Goal: Information Seeking & Learning: Learn about a topic

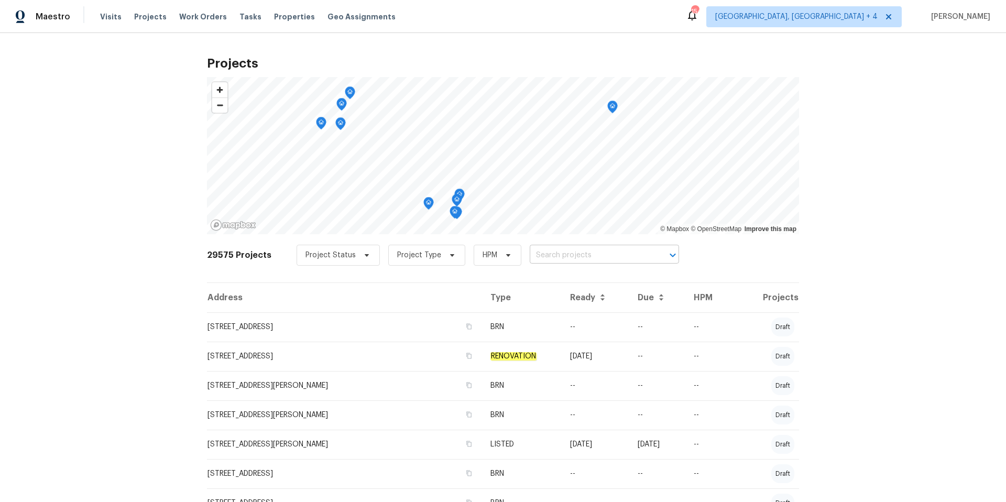
click at [533, 256] on input "text" at bounding box center [590, 255] width 120 height 16
paste input "[STREET_ADDRESS][PERSON_NAME]"
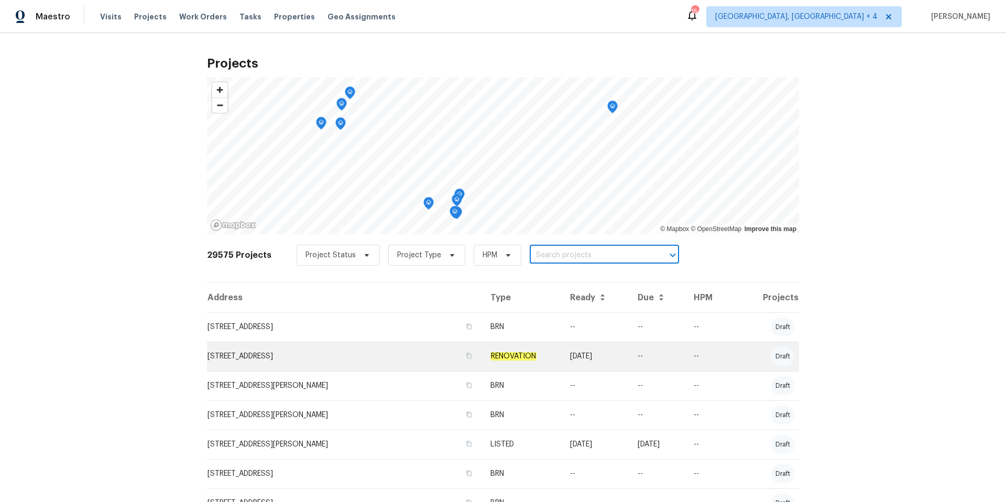
type input "[STREET_ADDRESS][PERSON_NAME]"
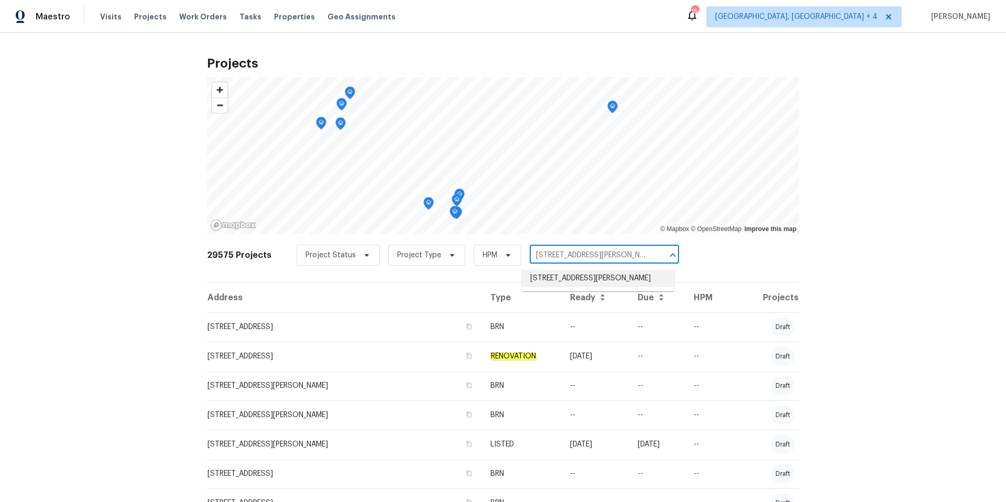
click at [565, 277] on li "[STREET_ADDRESS][PERSON_NAME]" at bounding box center [598, 278] width 153 height 17
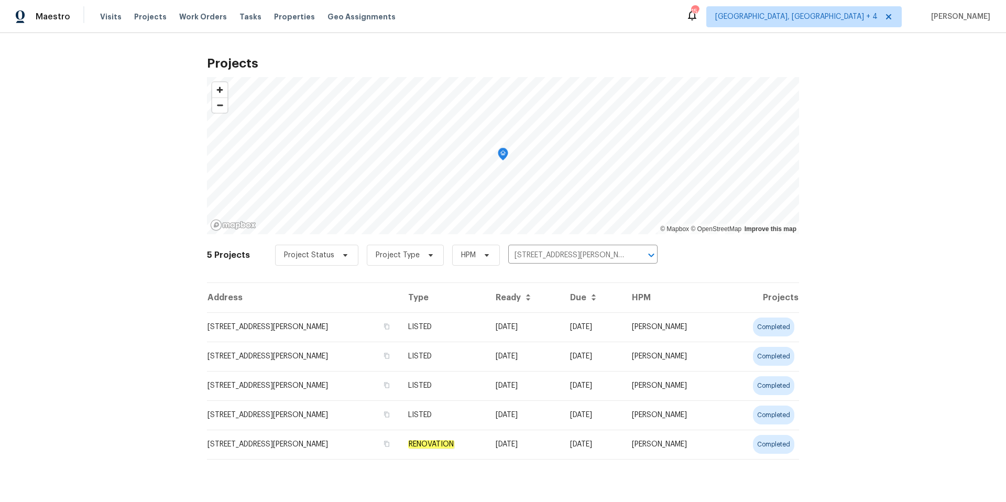
click at [291, 327] on td "[STREET_ADDRESS][PERSON_NAME]" at bounding box center [303, 326] width 193 height 29
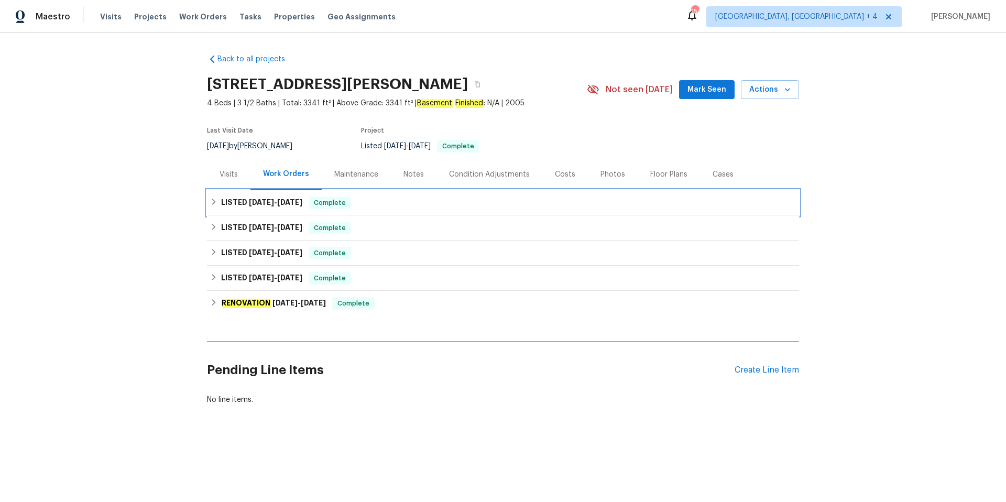
click at [265, 203] on span "[DATE]" at bounding box center [261, 202] width 25 height 7
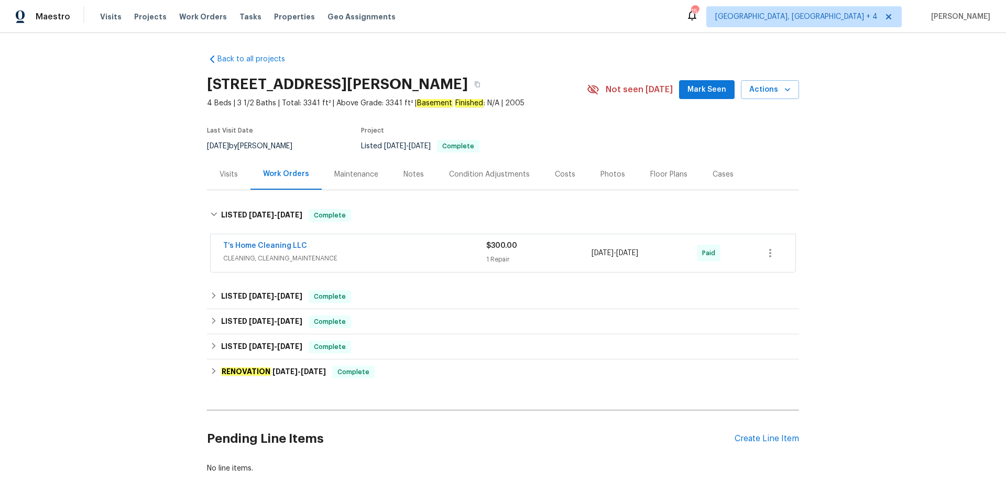
click at [608, 176] on div "Photos" at bounding box center [613, 174] width 25 height 10
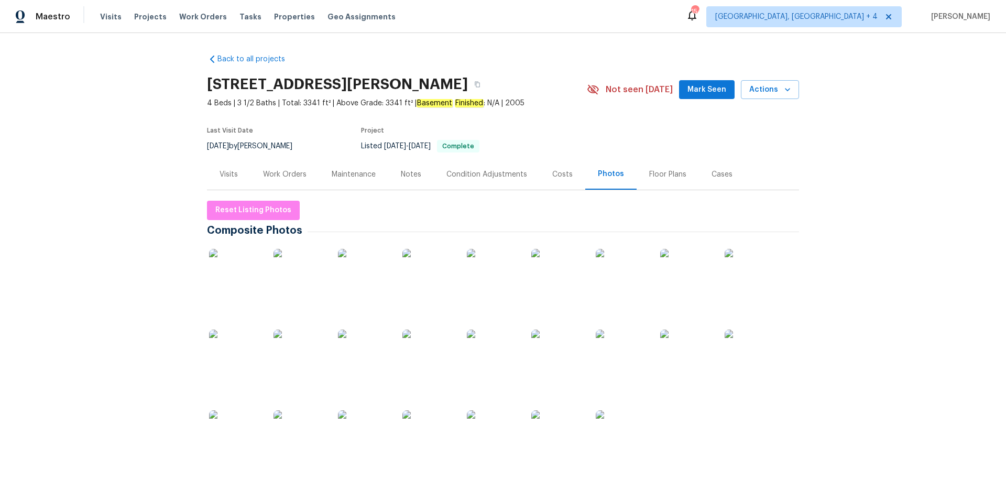
click at [429, 432] on img at bounding box center [429, 436] width 52 height 52
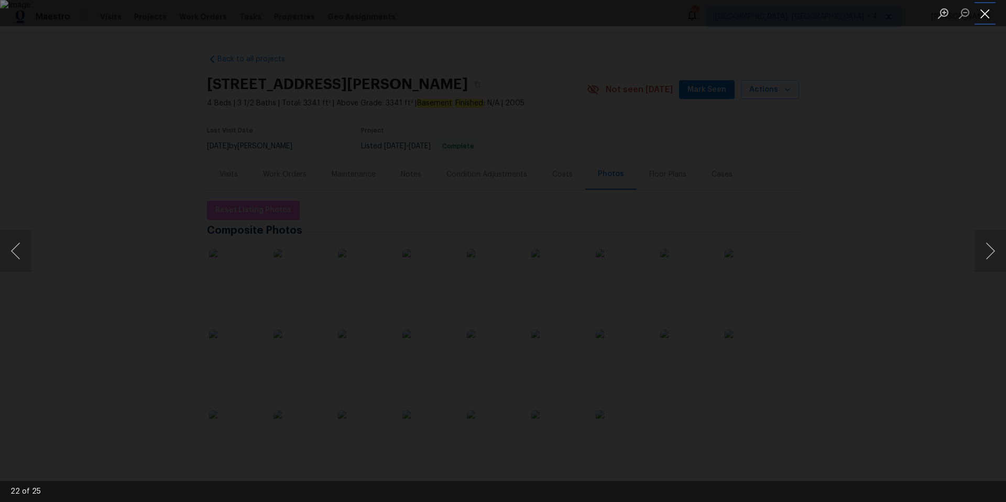
click at [989, 14] on button "Close lightbox" at bounding box center [985, 13] width 21 height 18
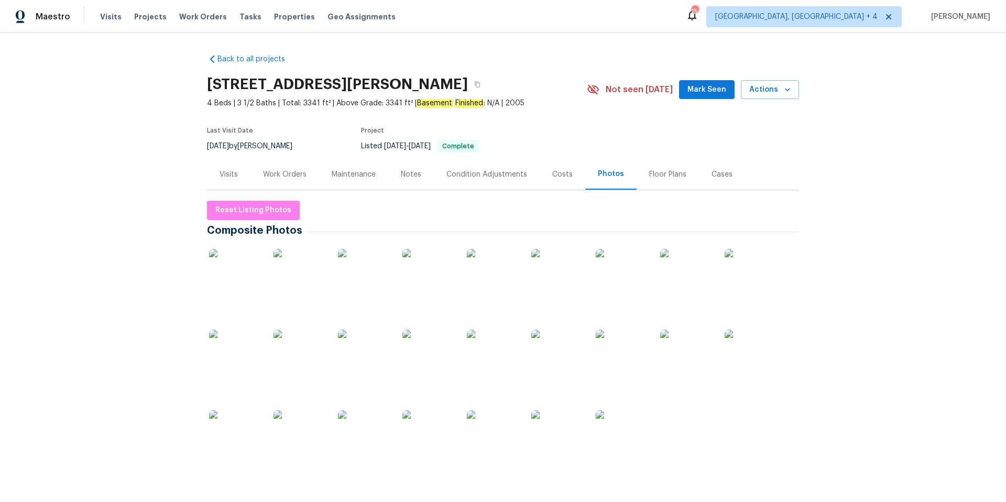
click at [312, 288] on img at bounding box center [300, 275] width 52 height 52
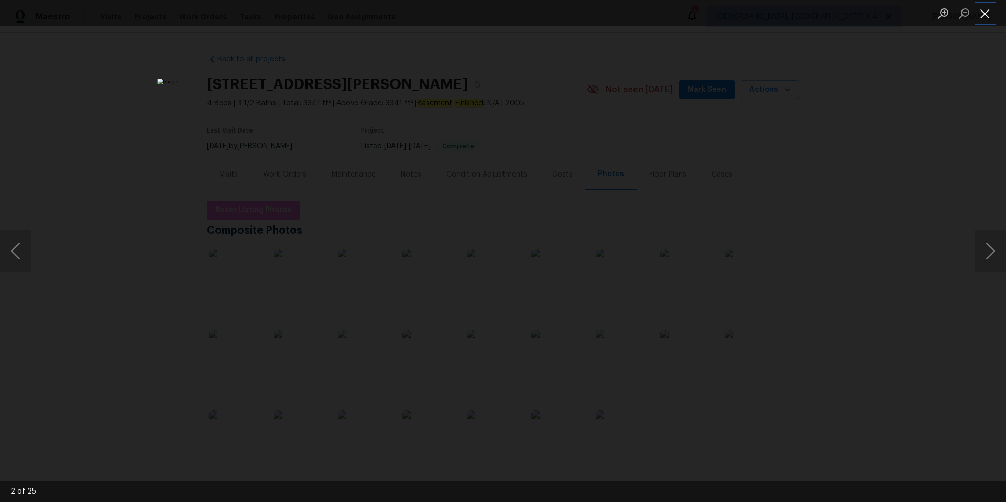
click at [988, 15] on button "Close lightbox" at bounding box center [985, 13] width 21 height 18
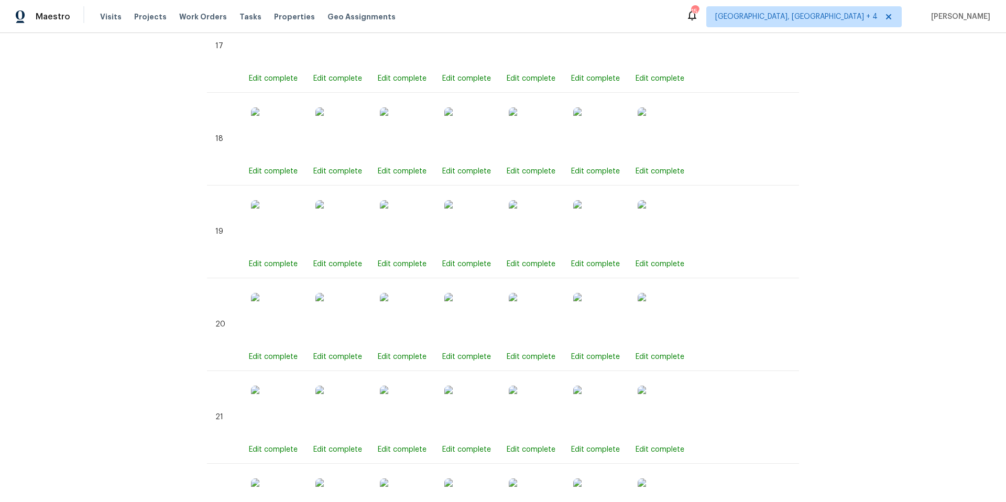
scroll to position [2115, 0]
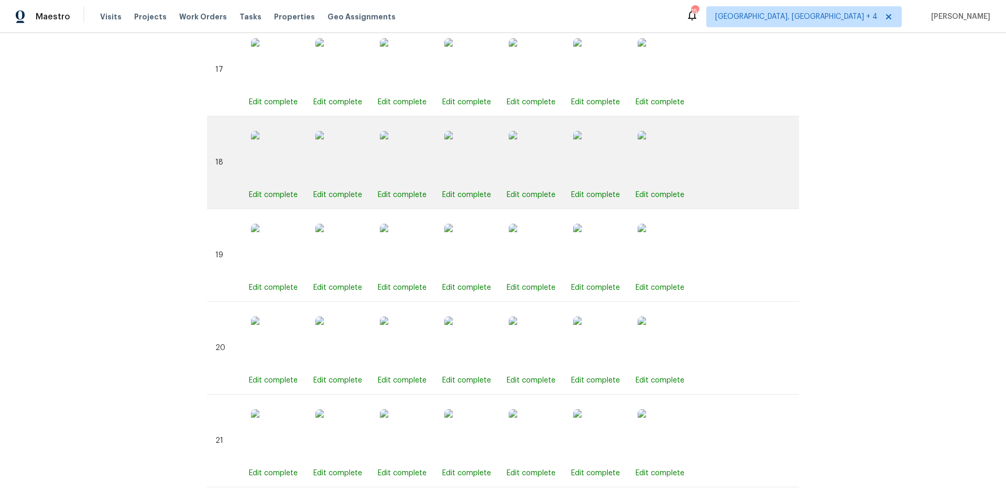
click at [526, 166] on img at bounding box center [535, 157] width 52 height 52
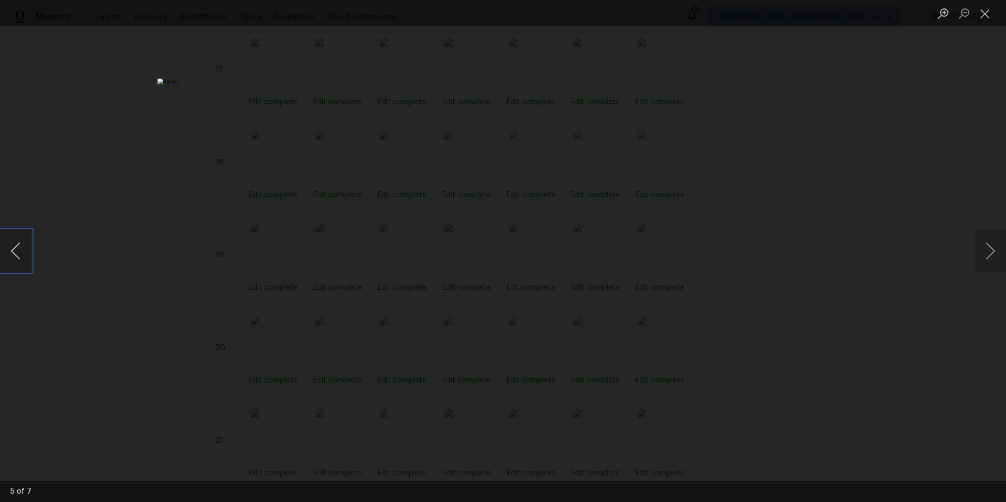
click at [20, 251] on button "Previous image" at bounding box center [15, 251] width 31 height 42
click at [985, 16] on button "Close lightbox" at bounding box center [985, 13] width 21 height 18
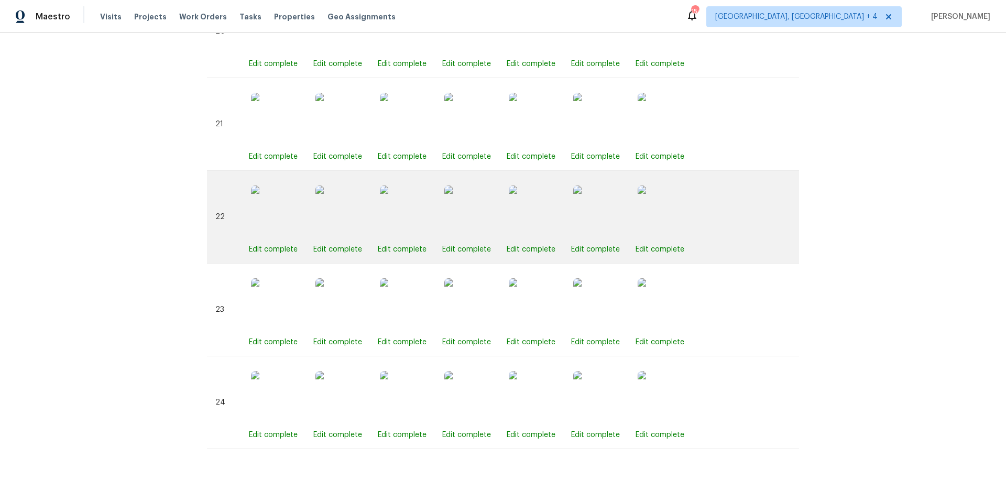
scroll to position [2441, 0]
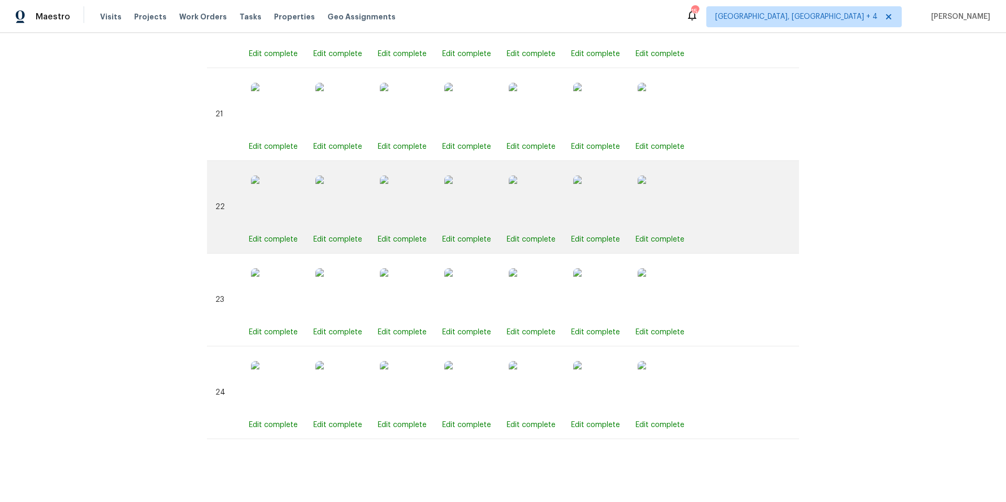
click at [460, 193] on img at bounding box center [471, 202] width 52 height 52
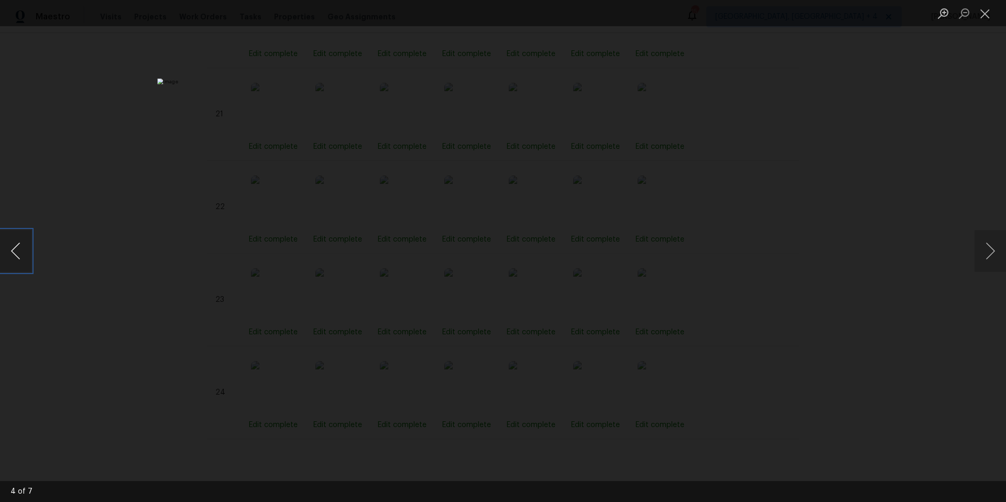
click at [17, 250] on button "Previous image" at bounding box center [15, 251] width 31 height 42
click at [990, 7] on button "Close lightbox" at bounding box center [985, 13] width 21 height 18
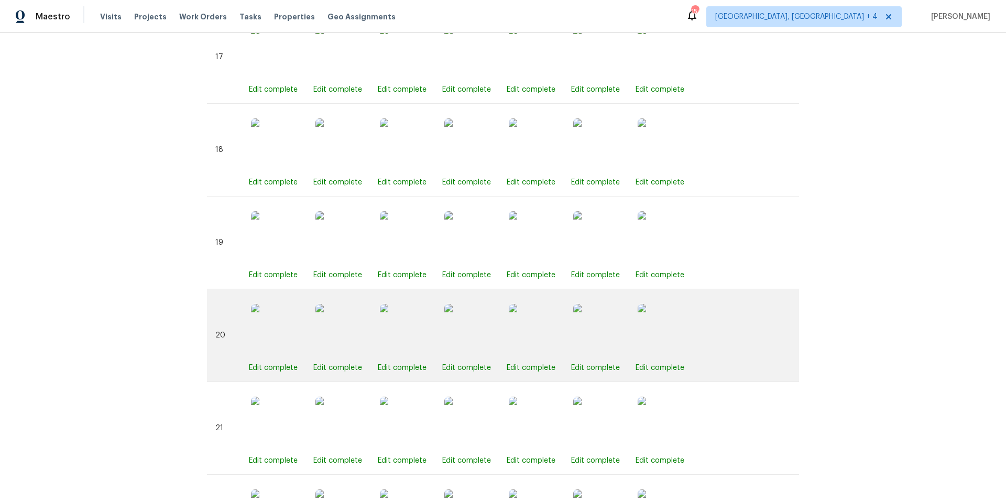
scroll to position [2070, 0]
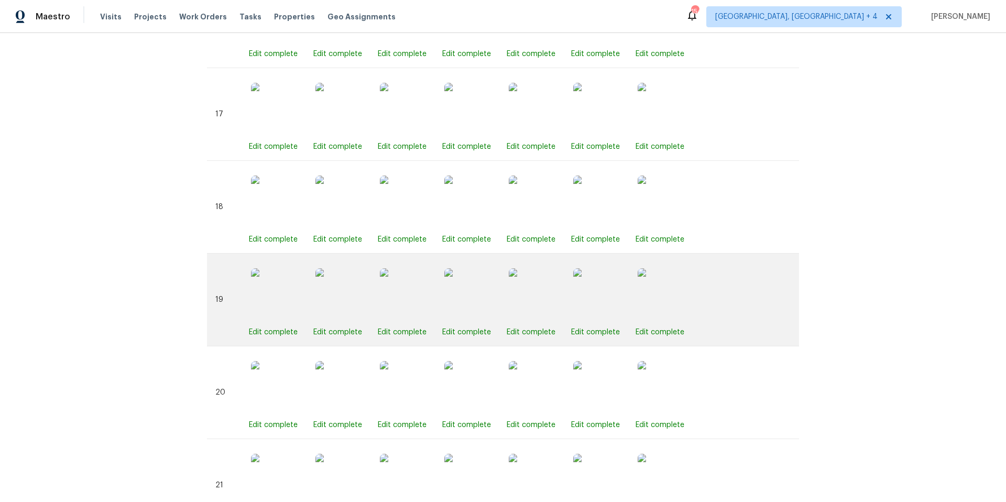
click at [467, 299] on img at bounding box center [471, 294] width 52 height 52
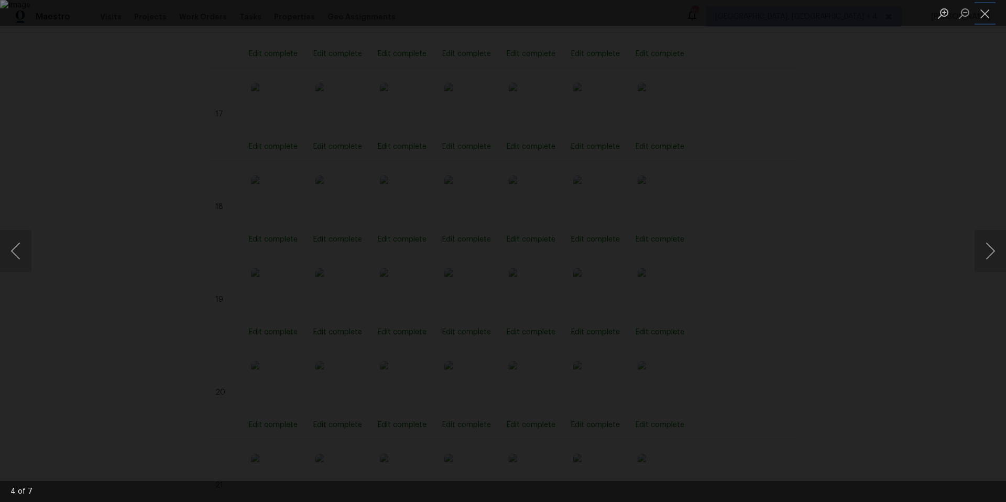
drag, startPoint x: 990, startPoint y: 10, endPoint x: 909, endPoint y: 105, distance: 124.2
click at [990, 10] on button "Close lightbox" at bounding box center [985, 13] width 21 height 18
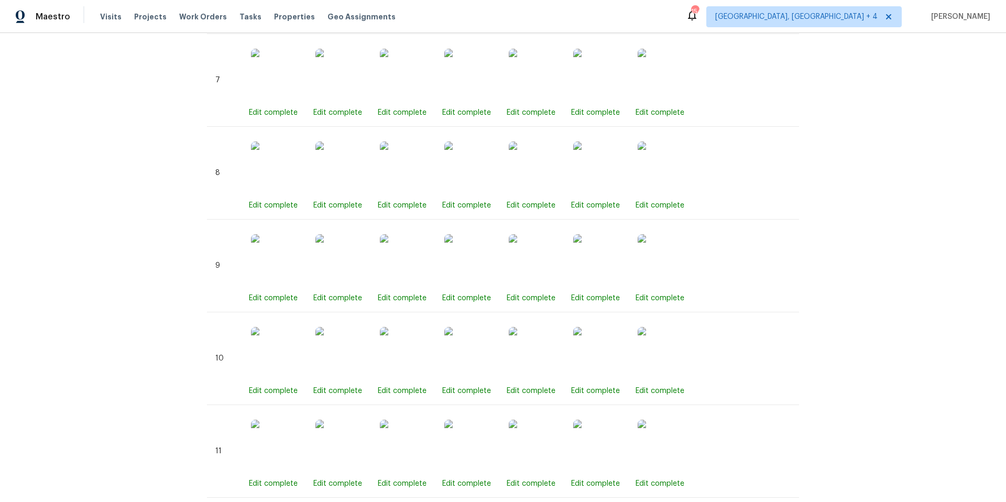
scroll to position [1166, 0]
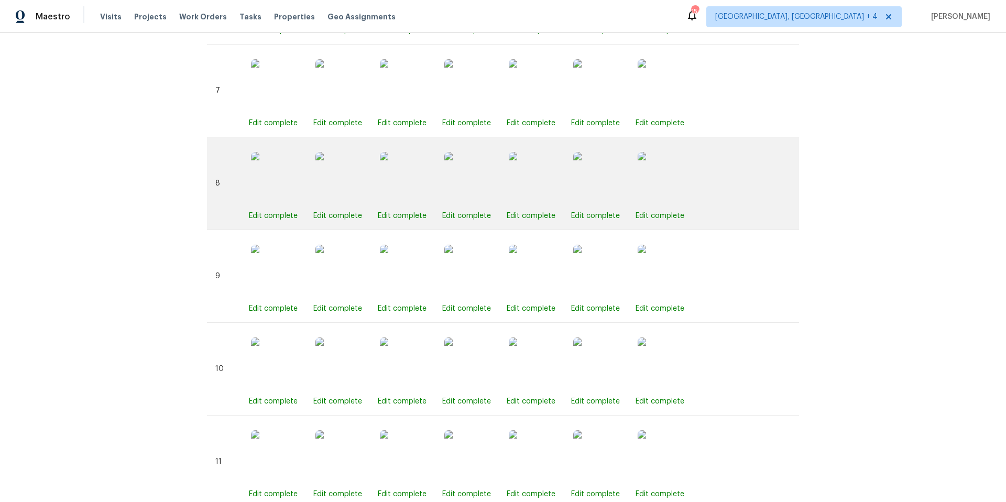
click at [538, 181] on img at bounding box center [535, 178] width 52 height 52
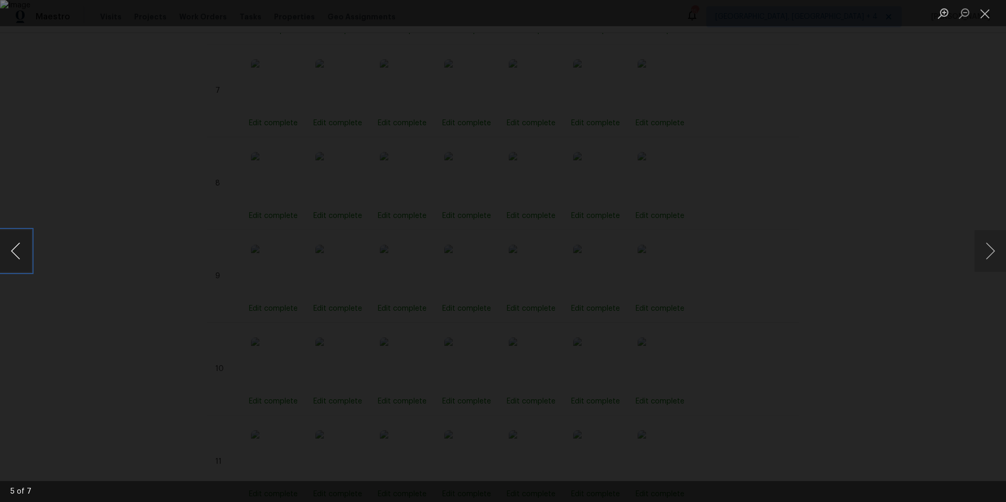
click at [19, 255] on button "Previous image" at bounding box center [15, 251] width 31 height 42
click at [988, 15] on button "Close lightbox" at bounding box center [985, 13] width 21 height 18
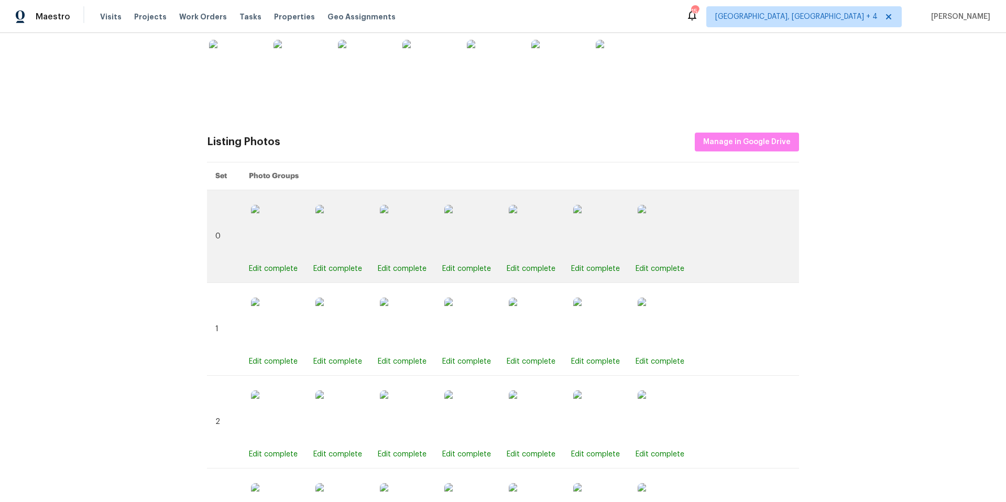
scroll to position [375, 0]
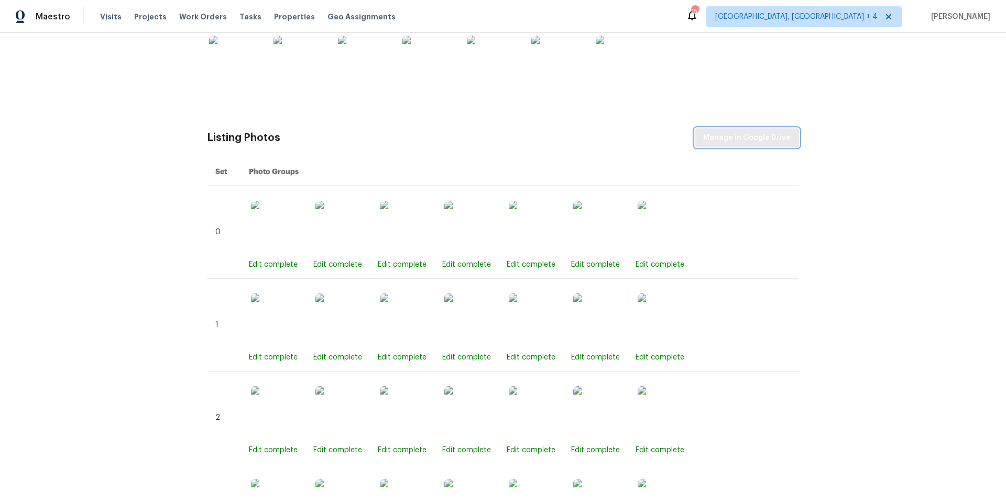
click at [747, 139] on span "Manage in Google Drive" at bounding box center [747, 138] width 88 height 13
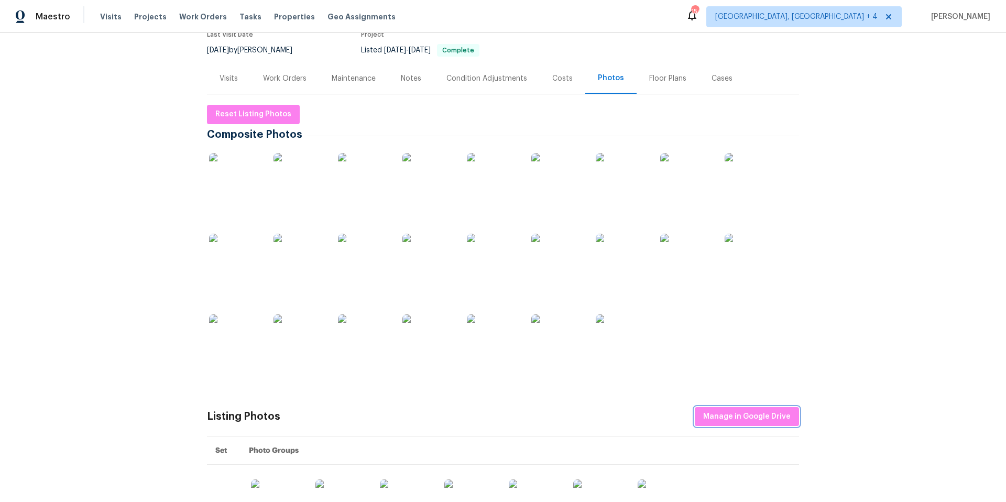
scroll to position [21, 0]
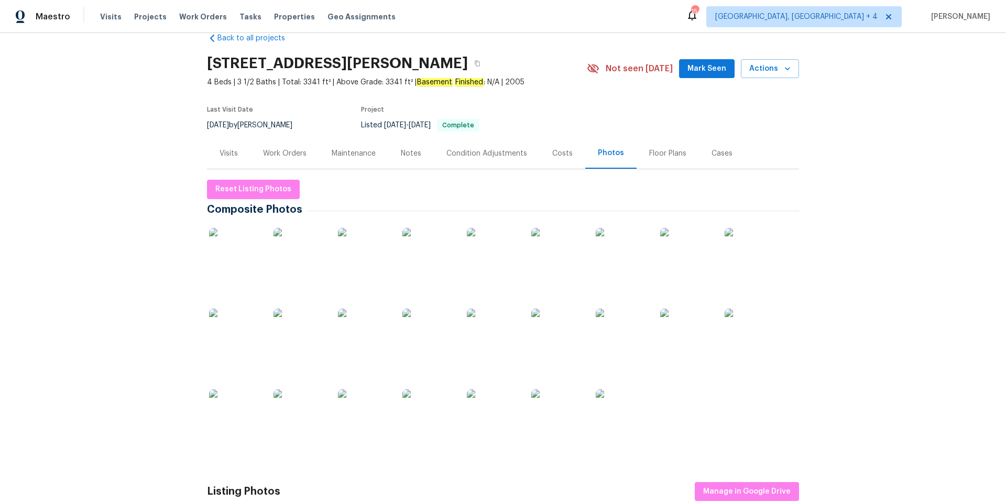
click at [206, 63] on div "Back to all projects [STREET_ADDRESS][PERSON_NAME] 4 Beds | 3 1/2 Baths | Total…" at bounding box center [503, 267] width 1006 height 469
drag, startPoint x: 209, startPoint y: 62, endPoint x: 489, endPoint y: 65, distance: 279.9
click at [468, 65] on h2 "[STREET_ADDRESS][PERSON_NAME]" at bounding box center [337, 63] width 261 height 10
copy h2 "[STREET_ADDRESS][PERSON_NAME]"
click at [298, 156] on div "Work Orders" at bounding box center [285, 153] width 44 height 10
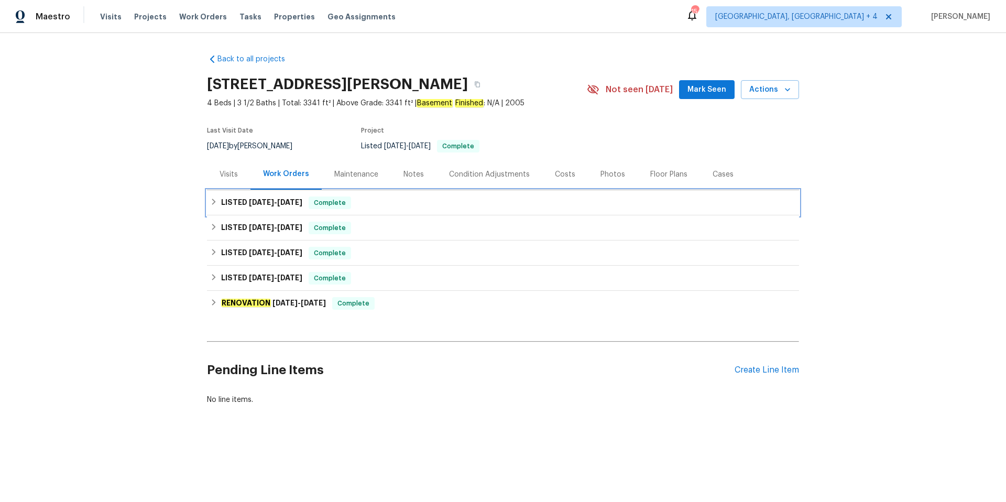
click at [269, 197] on h6 "LISTED [DATE] - [DATE]" at bounding box center [261, 203] width 81 height 13
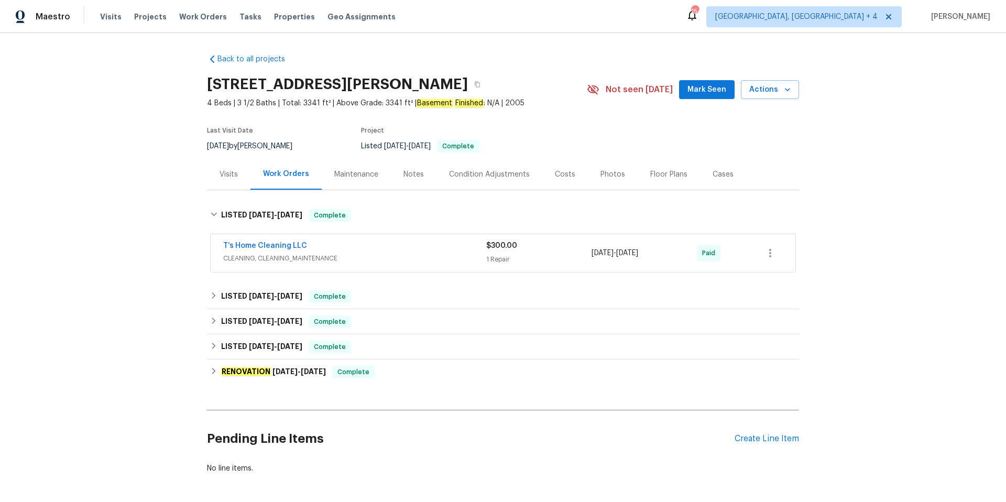
click at [333, 255] on span "CLEANING, CLEANING_MAINTENANCE" at bounding box center [354, 258] width 263 height 10
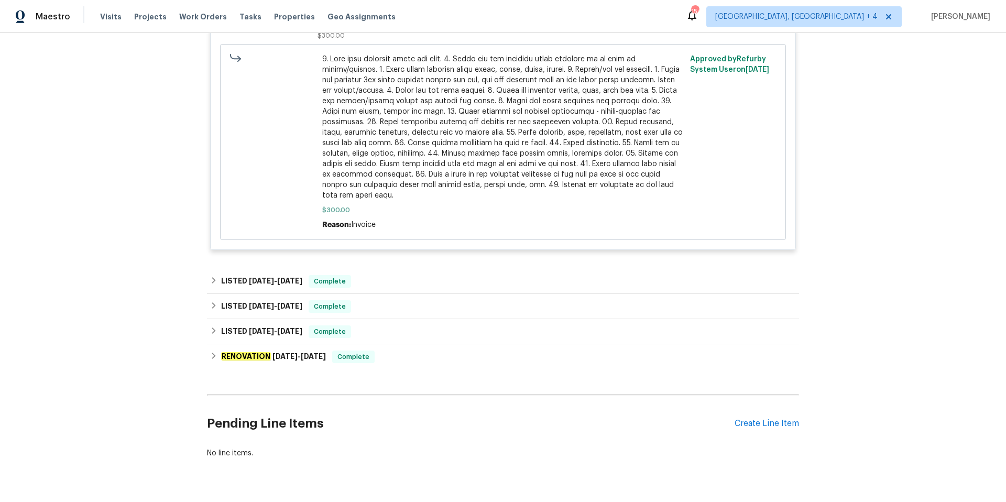
scroll to position [524, 0]
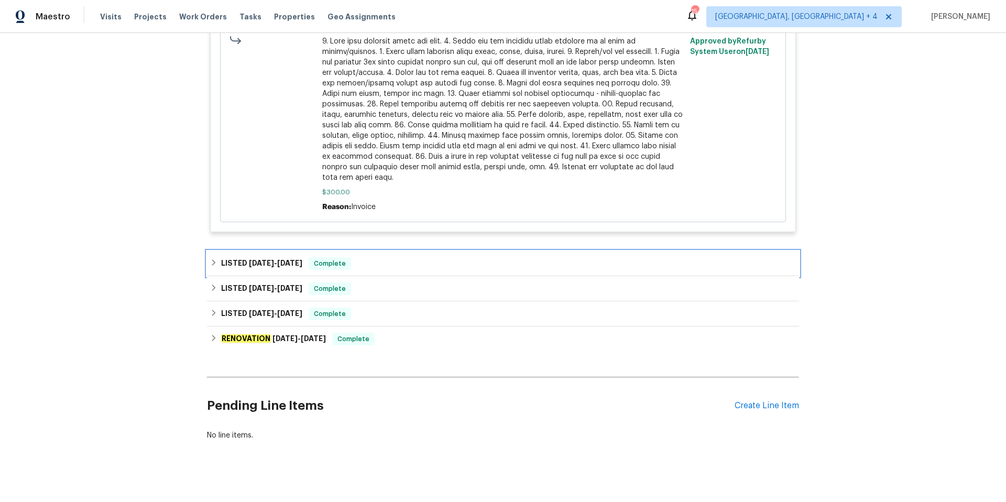
drag, startPoint x: 339, startPoint y: 252, endPoint x: 352, endPoint y: 253, distance: 13.1
click at [339, 258] on span "Complete" at bounding box center [330, 263] width 40 height 10
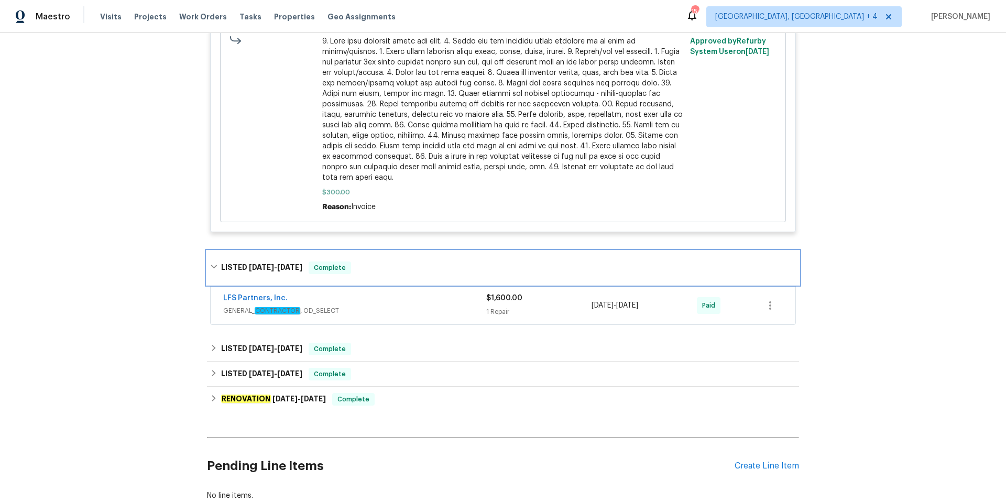
scroll to position [584, 0]
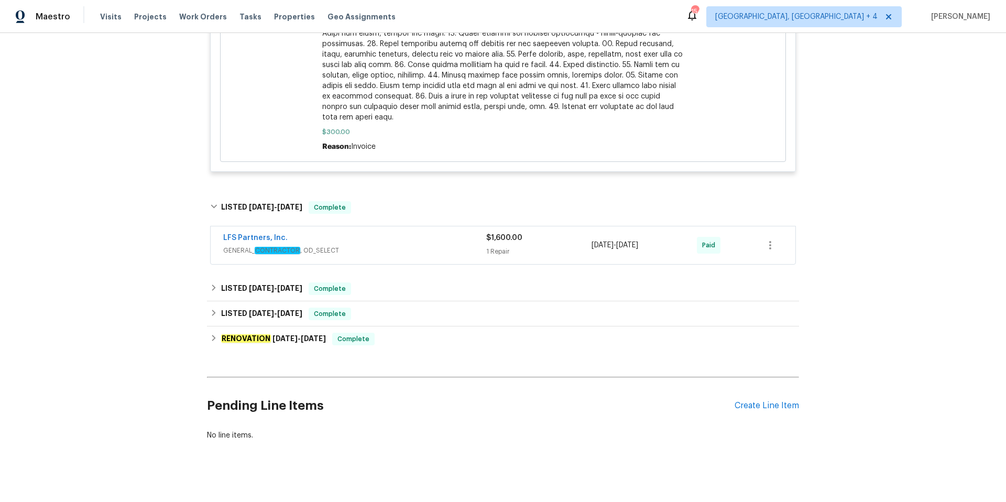
click at [541, 246] on div "1 Repair" at bounding box center [538, 251] width 105 height 10
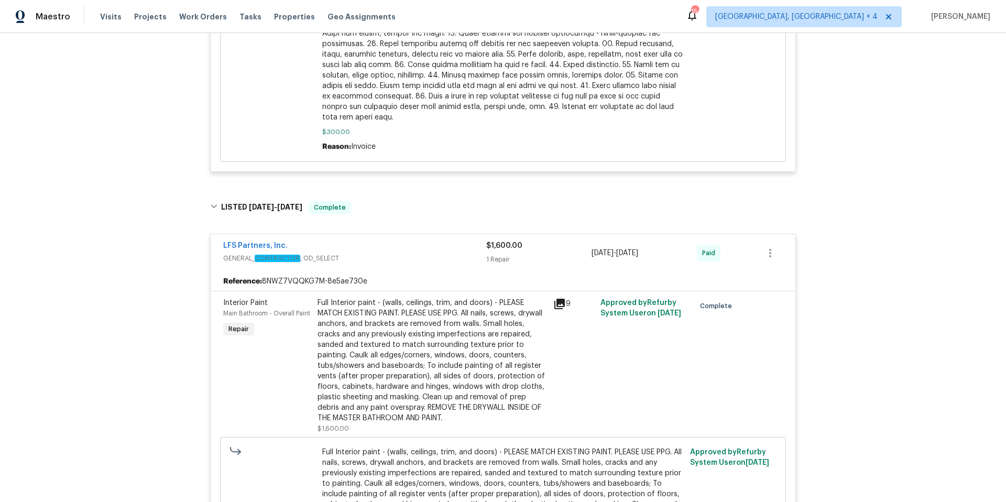
click at [566, 298] on div "9" at bounding box center [574, 304] width 41 height 13
click at [557, 299] on icon at bounding box center [560, 304] width 10 height 10
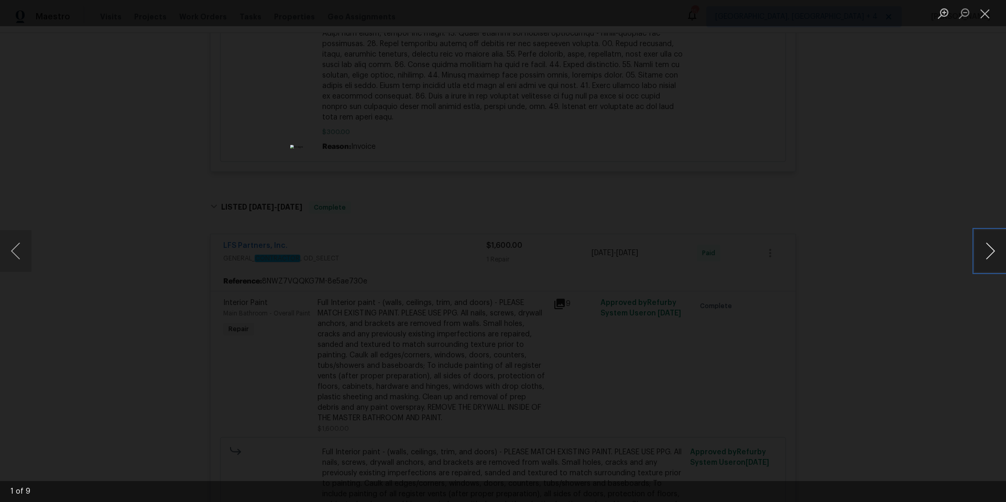
click at [989, 251] on button "Next image" at bounding box center [990, 251] width 31 height 42
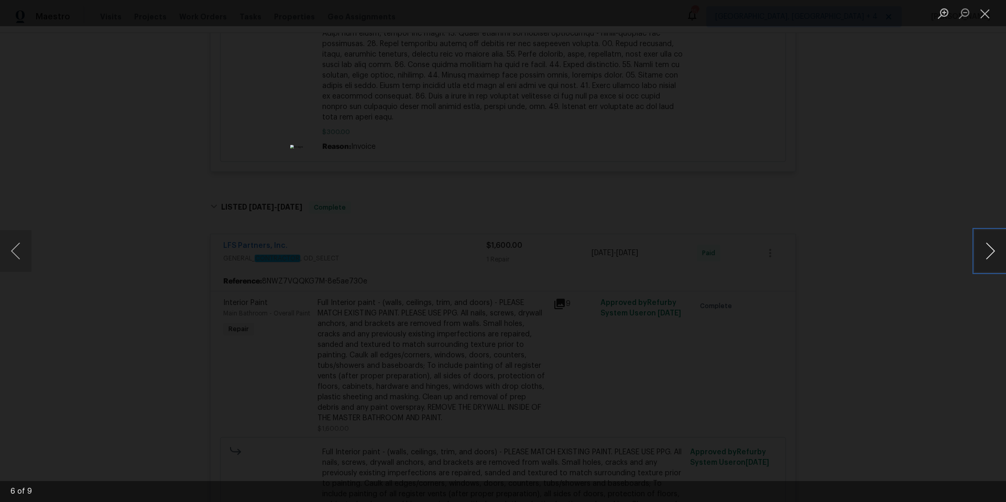
click at [989, 251] on button "Next image" at bounding box center [990, 251] width 31 height 42
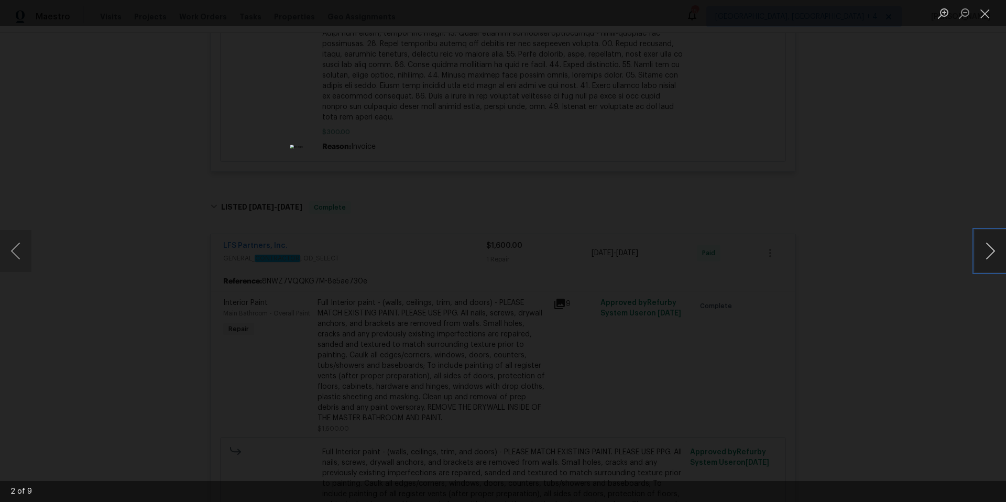
click at [989, 251] on button "Next image" at bounding box center [990, 251] width 31 height 42
click at [981, 8] on button "Close lightbox" at bounding box center [985, 13] width 21 height 18
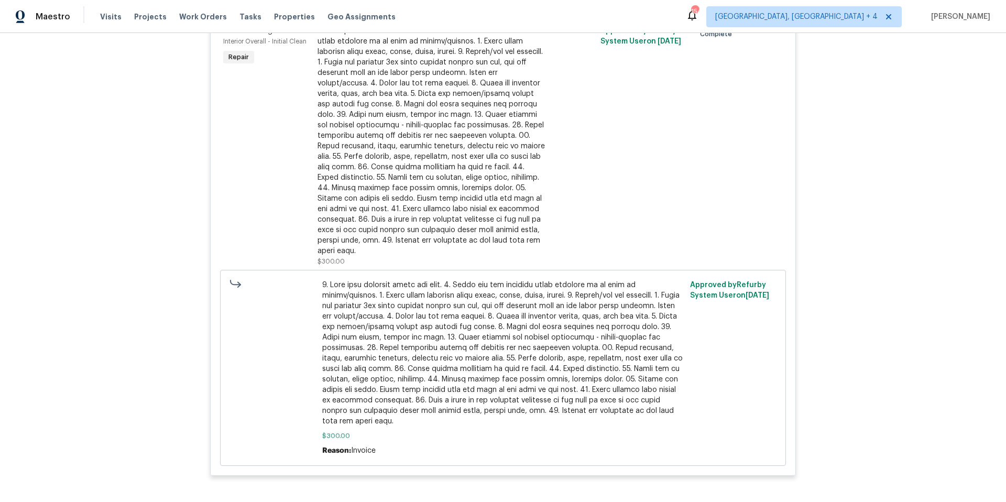
scroll to position [0, 0]
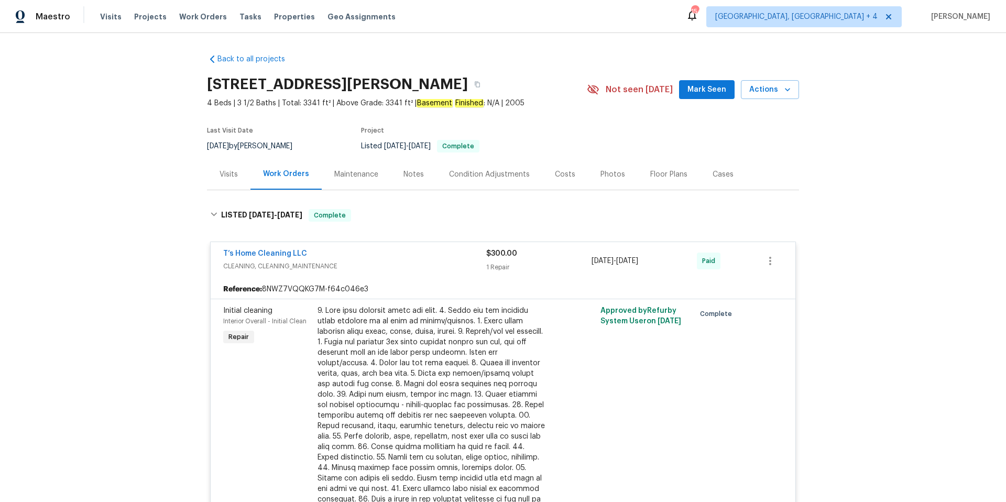
click at [231, 172] on div "Visits" at bounding box center [229, 174] width 18 height 10
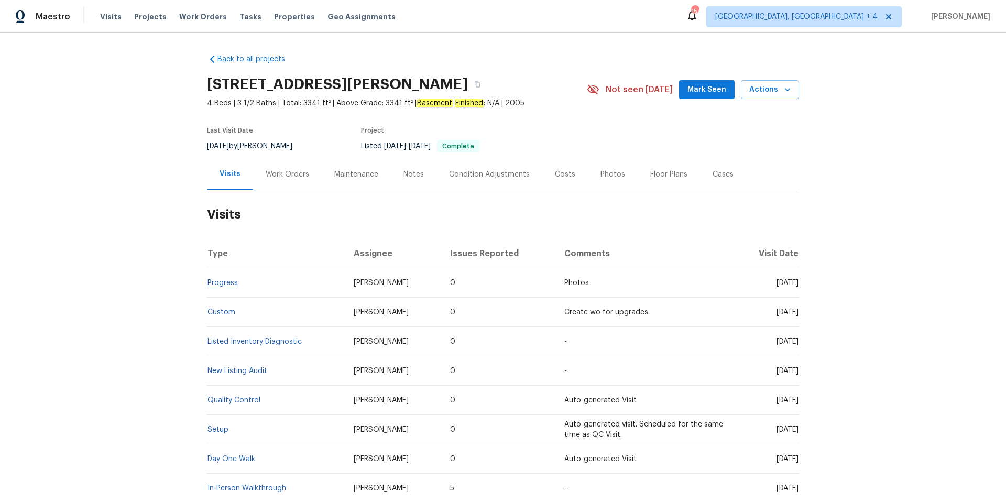
scroll to position [5, 0]
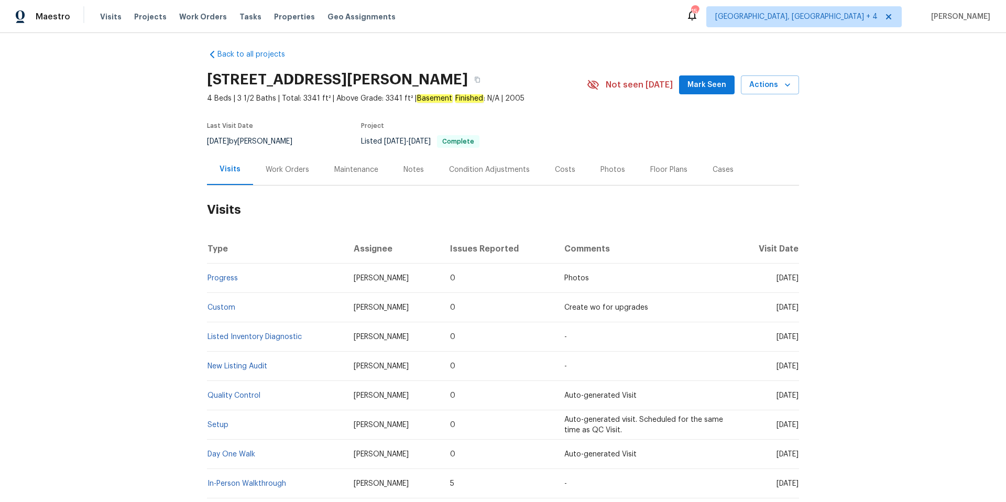
click at [234, 285] on td "Progress" at bounding box center [276, 278] width 138 height 29
click at [234, 278] on link "Progress" at bounding box center [223, 278] width 30 height 7
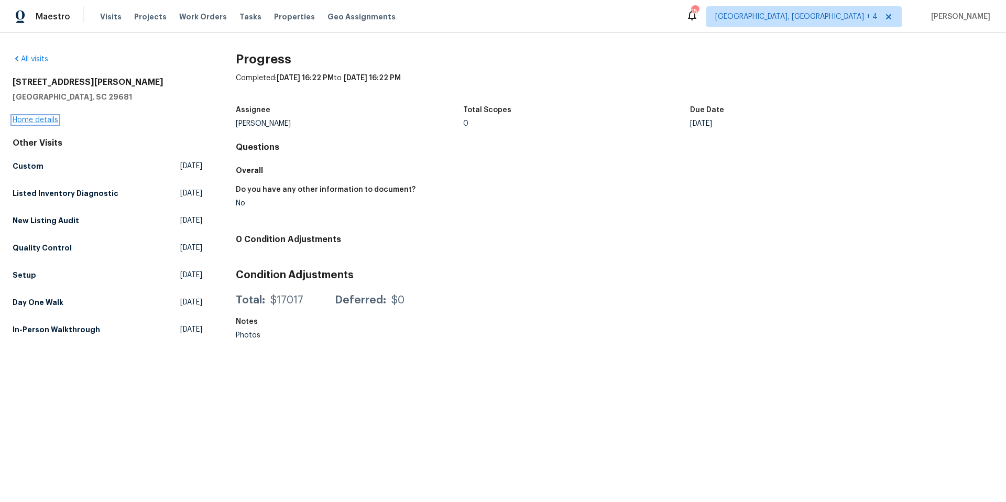
click at [46, 116] on link "Home details" at bounding box center [36, 119] width 46 height 7
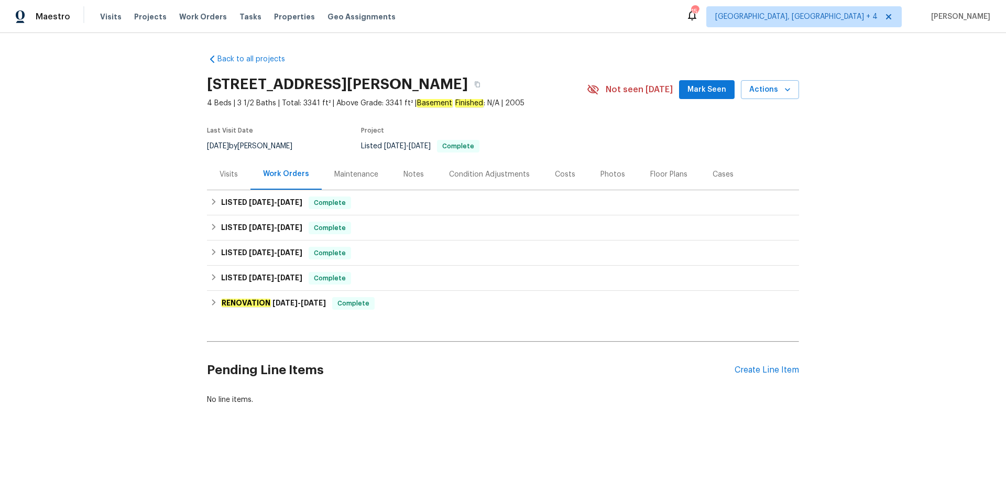
click at [673, 174] on div "Floor Plans" at bounding box center [669, 174] width 37 height 10
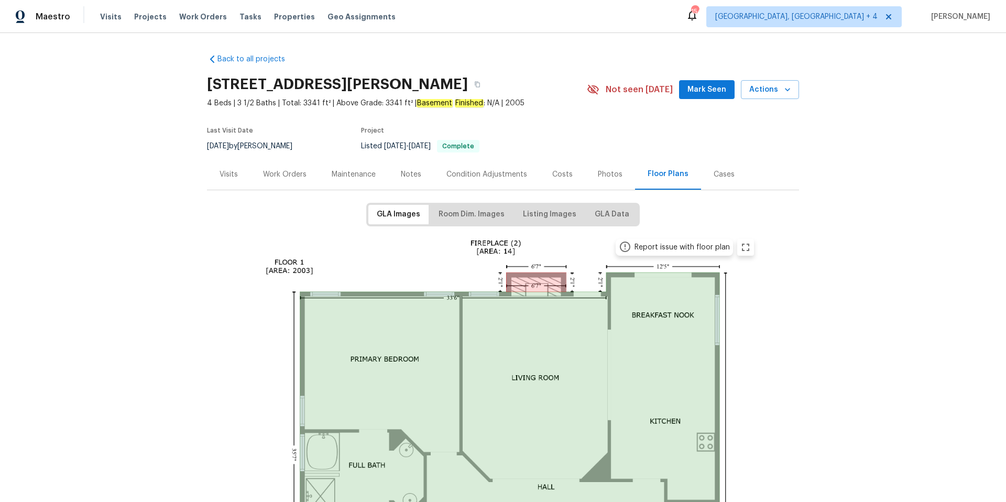
click at [610, 174] on div "Photos" at bounding box center [610, 174] width 25 height 10
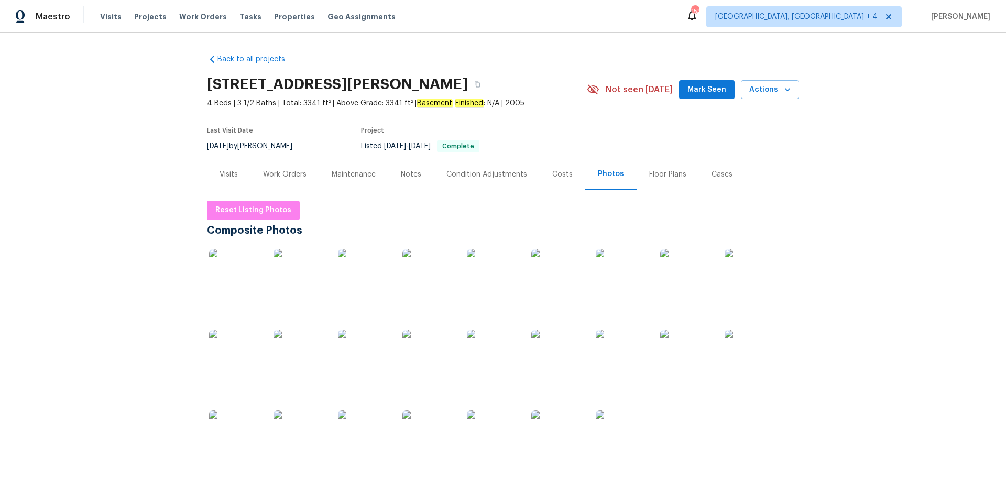
click at [232, 176] on div "Visits" at bounding box center [229, 174] width 18 height 10
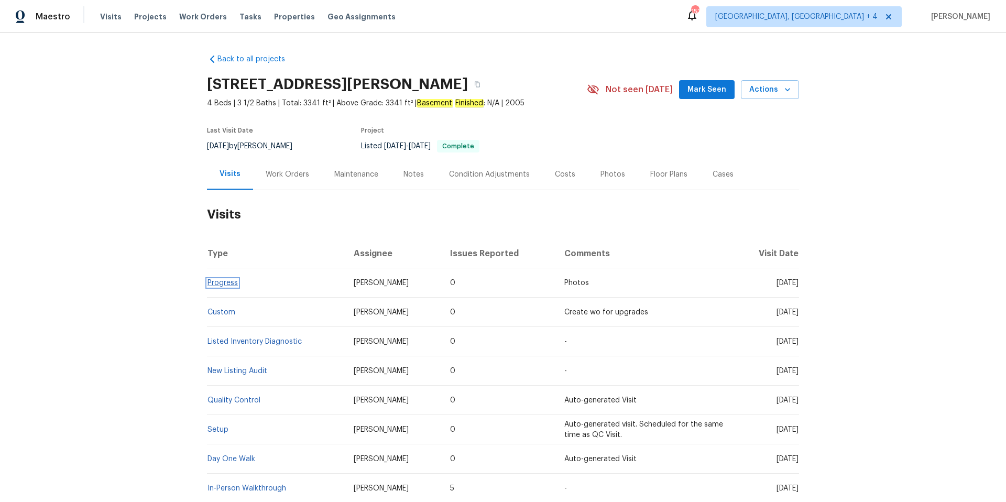
click at [224, 284] on link "Progress" at bounding box center [223, 282] width 30 height 7
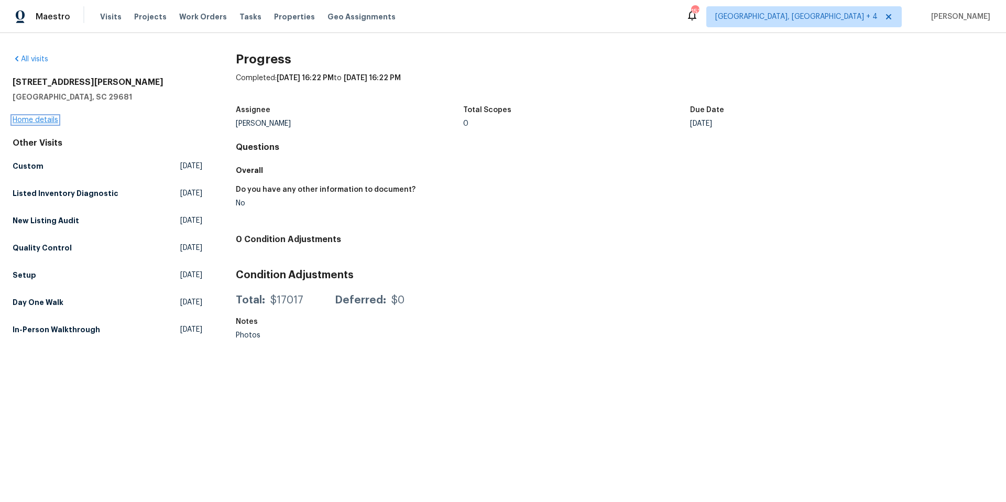
click at [49, 123] on link "Home details" at bounding box center [36, 119] width 46 height 7
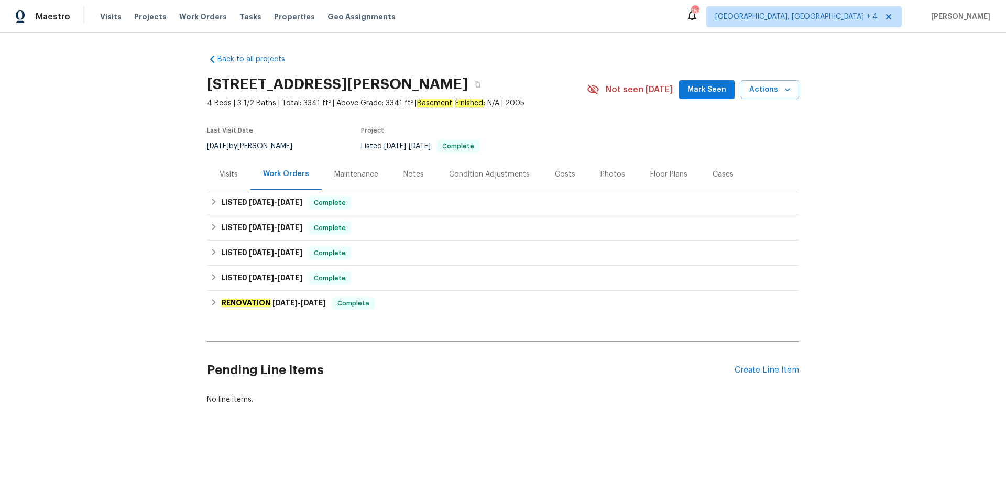
click at [361, 176] on div "Maintenance" at bounding box center [356, 174] width 44 height 10
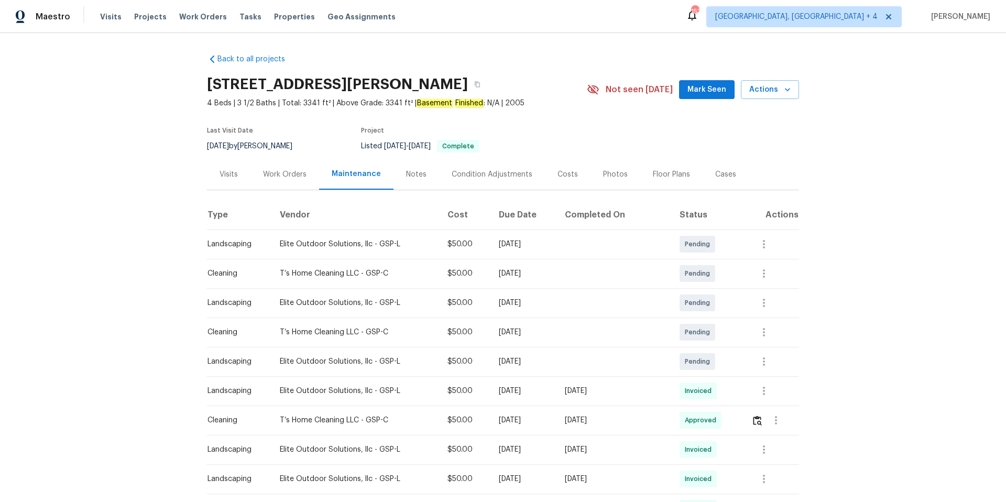
click at [419, 176] on div "Notes" at bounding box center [416, 174] width 20 height 10
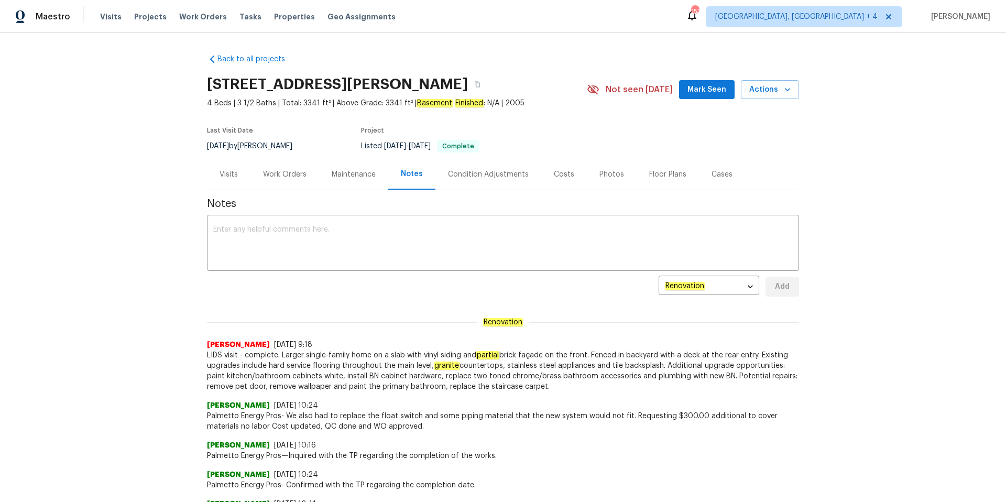
click at [485, 171] on div "Condition Adjustments" at bounding box center [488, 174] width 81 height 10
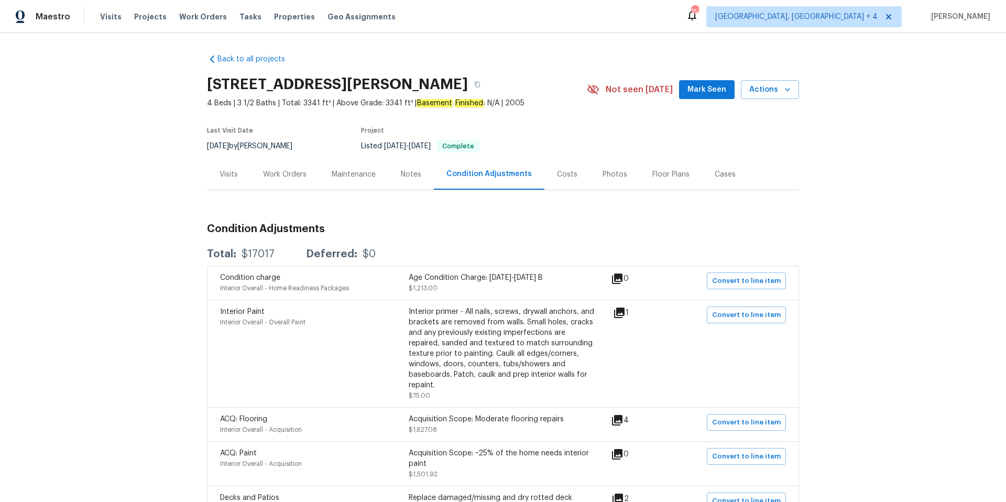
scroll to position [94, 0]
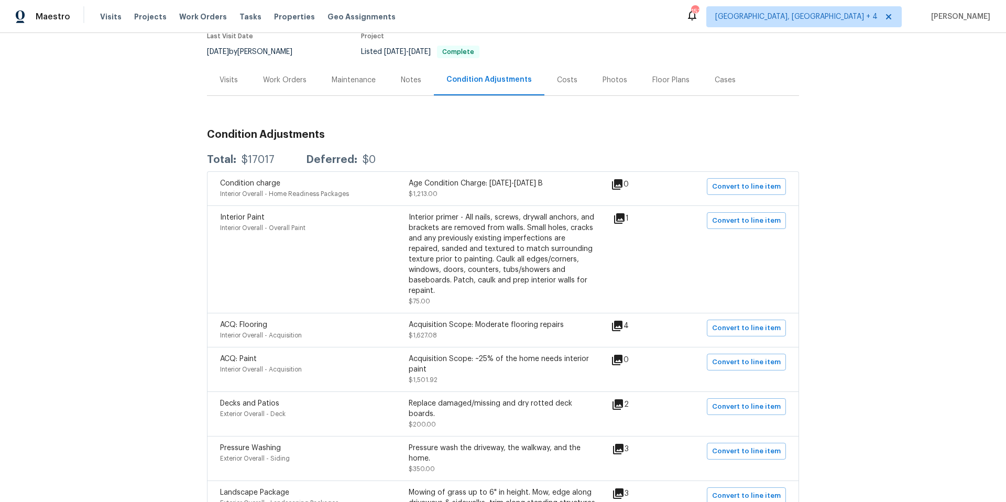
click at [625, 215] on icon at bounding box center [619, 218] width 10 height 10
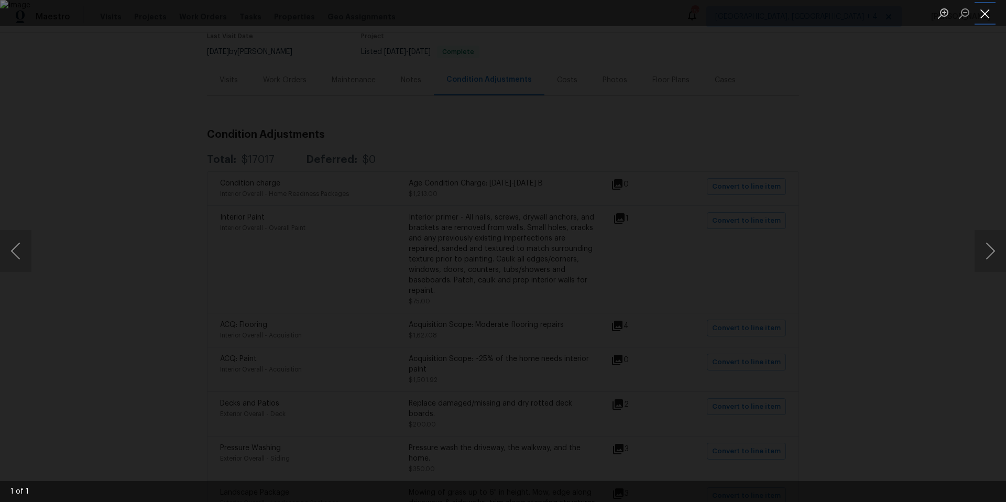
click at [986, 15] on button "Close lightbox" at bounding box center [985, 13] width 21 height 18
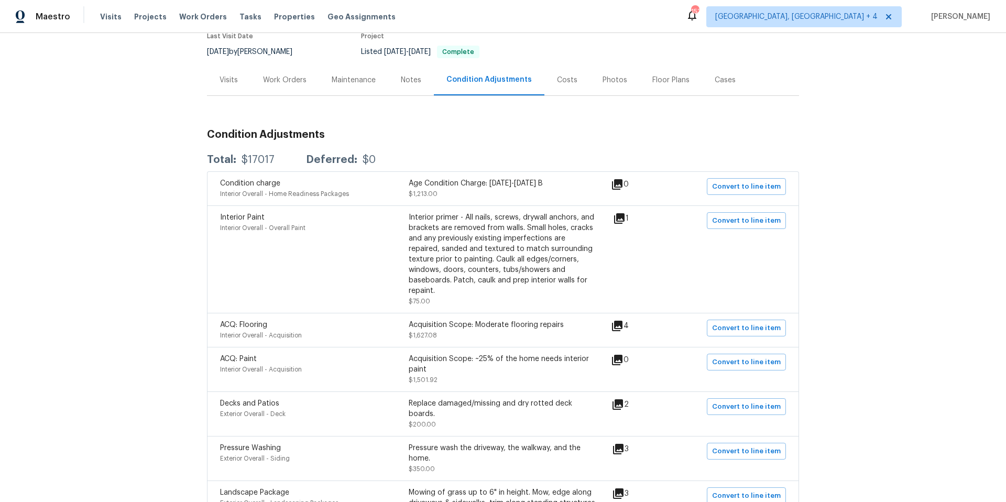
scroll to position [0, 0]
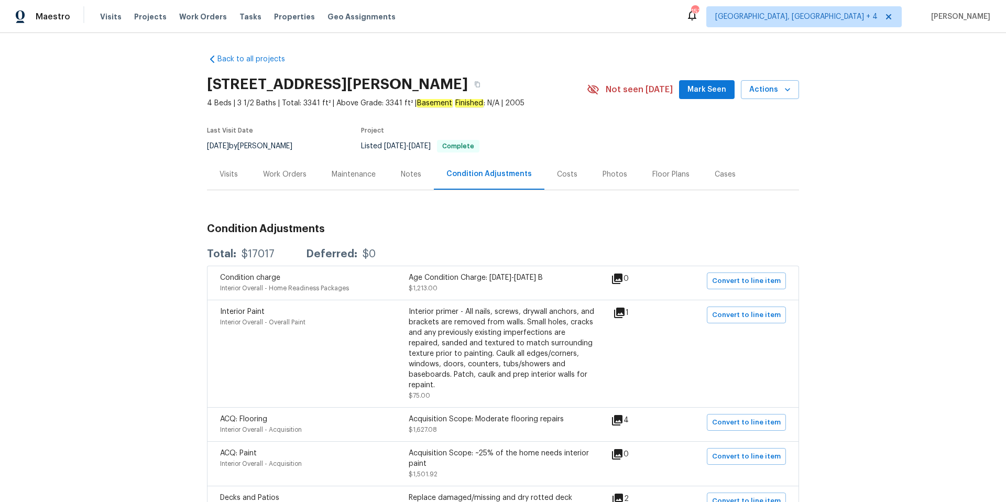
click at [615, 178] on div "Photos" at bounding box center [615, 174] width 25 height 10
